Goal: Information Seeking & Learning: Stay updated

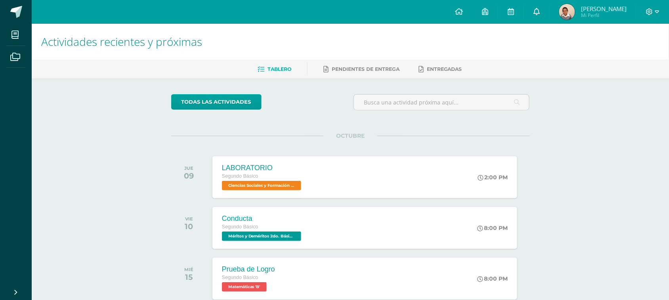
click at [540, 14] on icon at bounding box center [536, 11] width 6 height 7
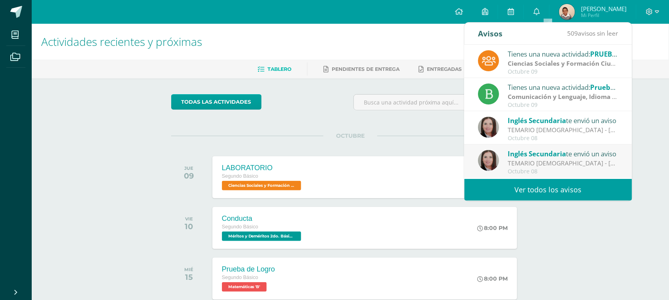
click at [537, 187] on link "Ver todos los avisos" at bounding box center [548, 190] width 168 height 22
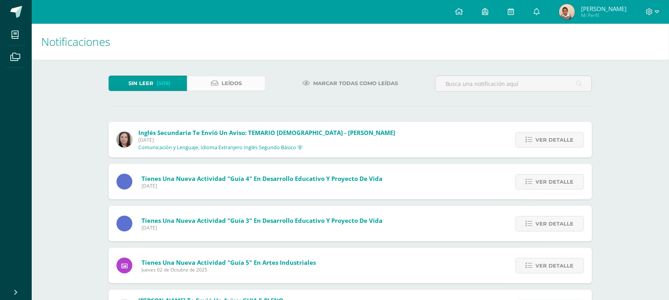
click at [252, 88] on link "Leídos" at bounding box center [226, 83] width 78 height 15
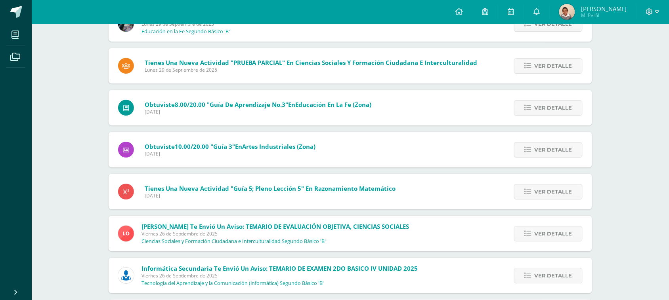
scroll to position [967, 0]
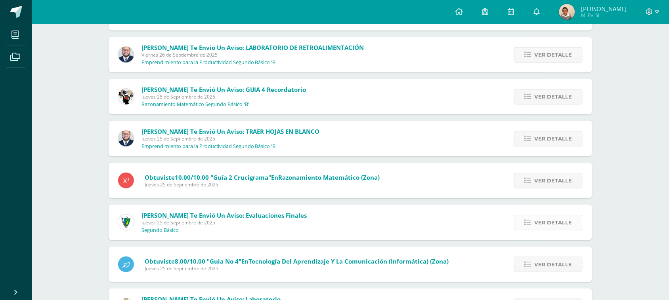
click at [563, 216] on span "Ver detalle" at bounding box center [553, 223] width 38 height 15
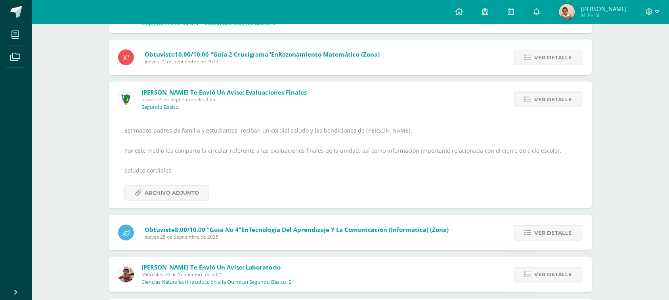
scroll to position [1093, 0]
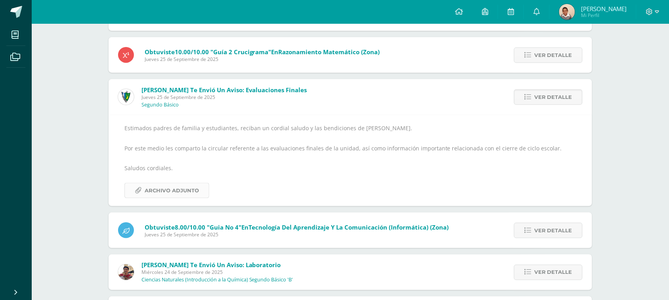
click at [170, 184] on span "Archivo Adjunto" at bounding box center [172, 190] width 54 height 15
